Goal: Task Accomplishment & Management: Manage account settings

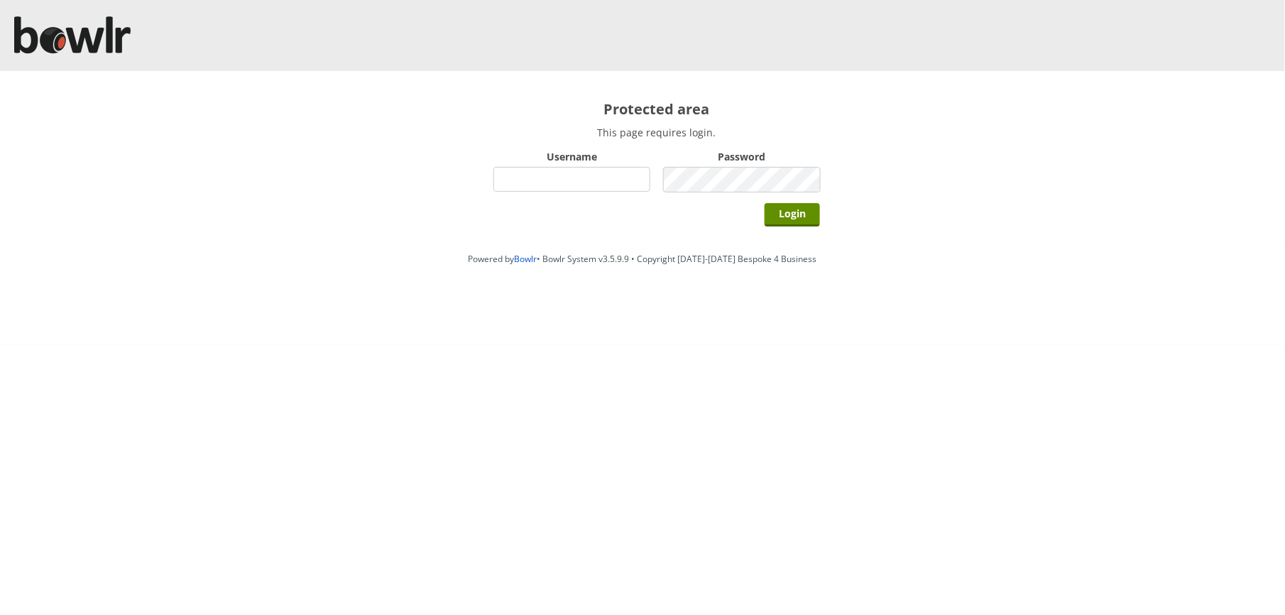
click at [546, 177] on input "Username" at bounding box center [571, 179] width 157 height 25
type input "BarRinkMonitor"
click at [765, 203] on input "Login" at bounding box center [792, 214] width 55 height 23
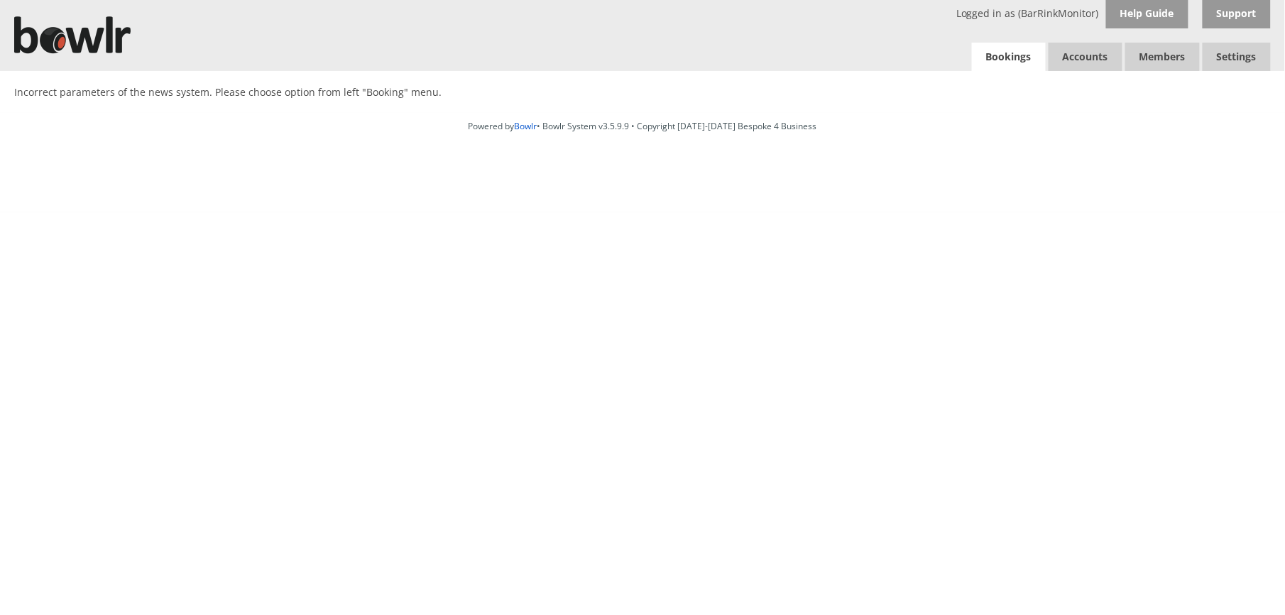
click at [1014, 58] on link "Bookings" at bounding box center [1009, 57] width 74 height 29
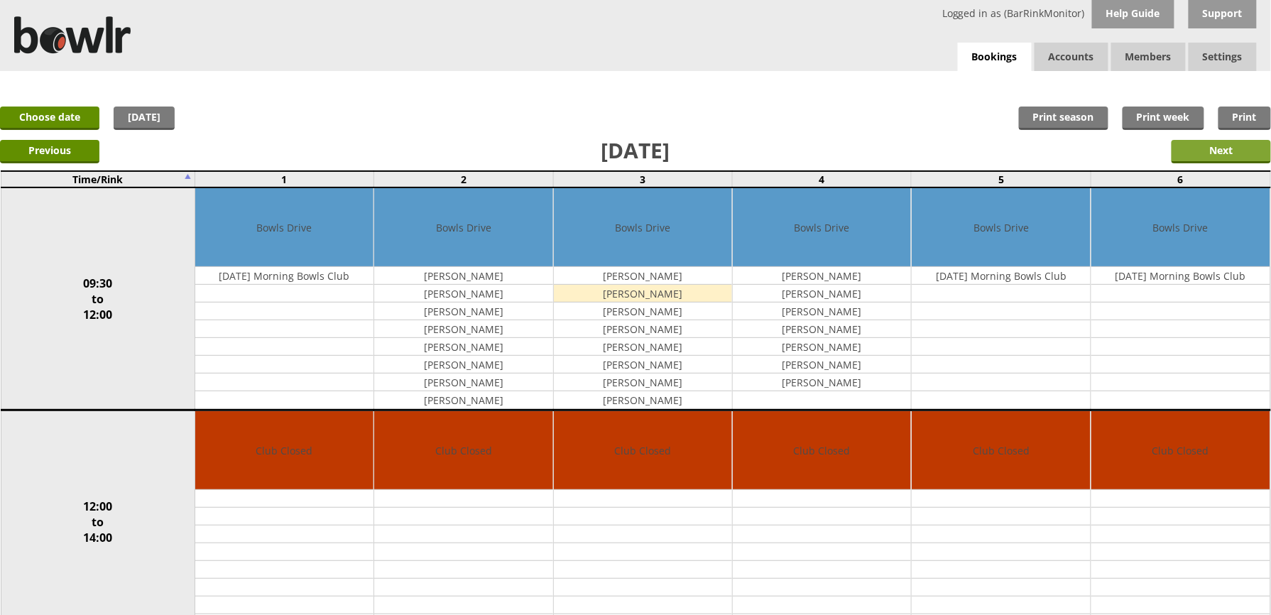
click at [1239, 160] on input "Next" at bounding box center [1220, 151] width 99 height 23
